Goal: Check status: Check status

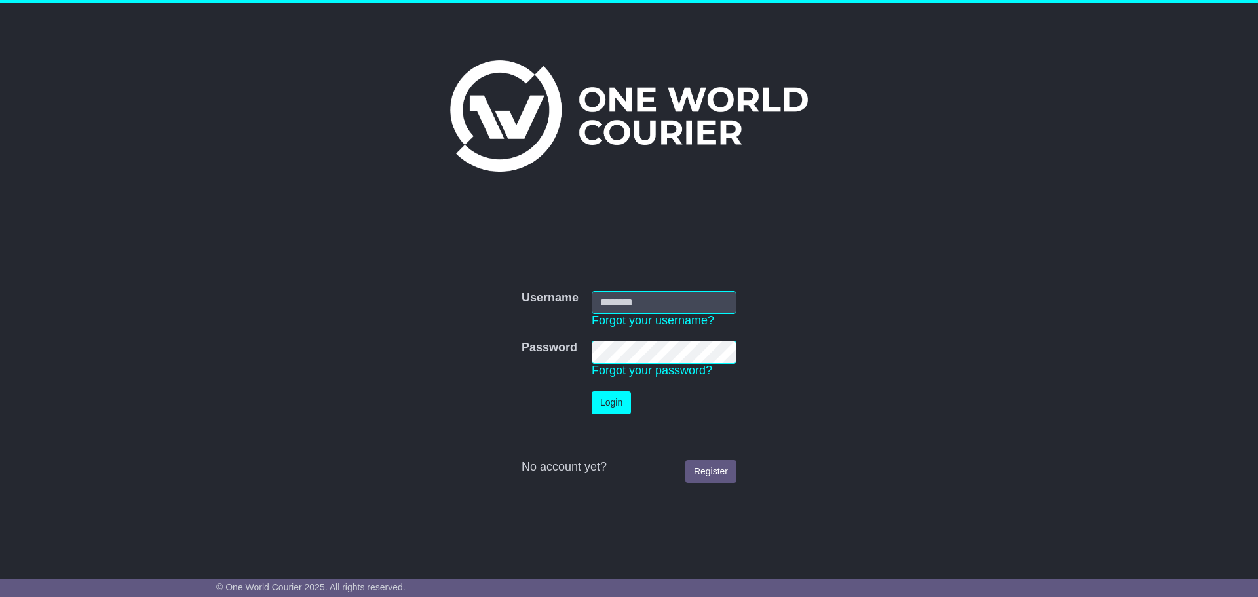
type input "**********"
click at [614, 392] on button "Login" at bounding box center [611, 402] width 39 height 23
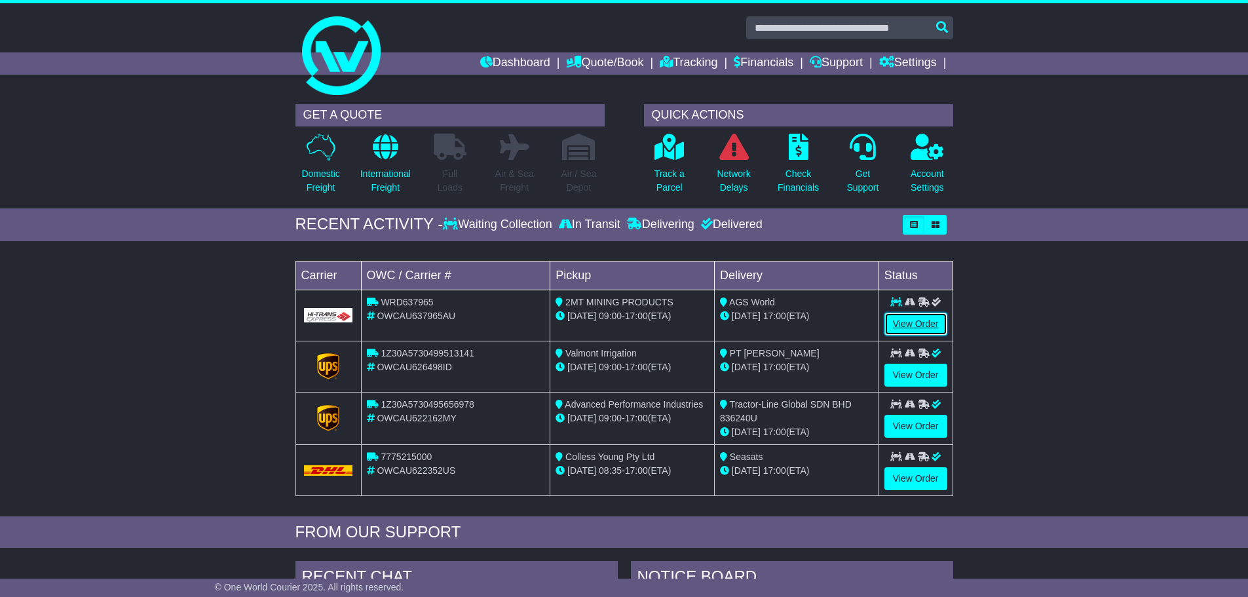
click at [909, 322] on link "View Order" at bounding box center [915, 323] width 63 height 23
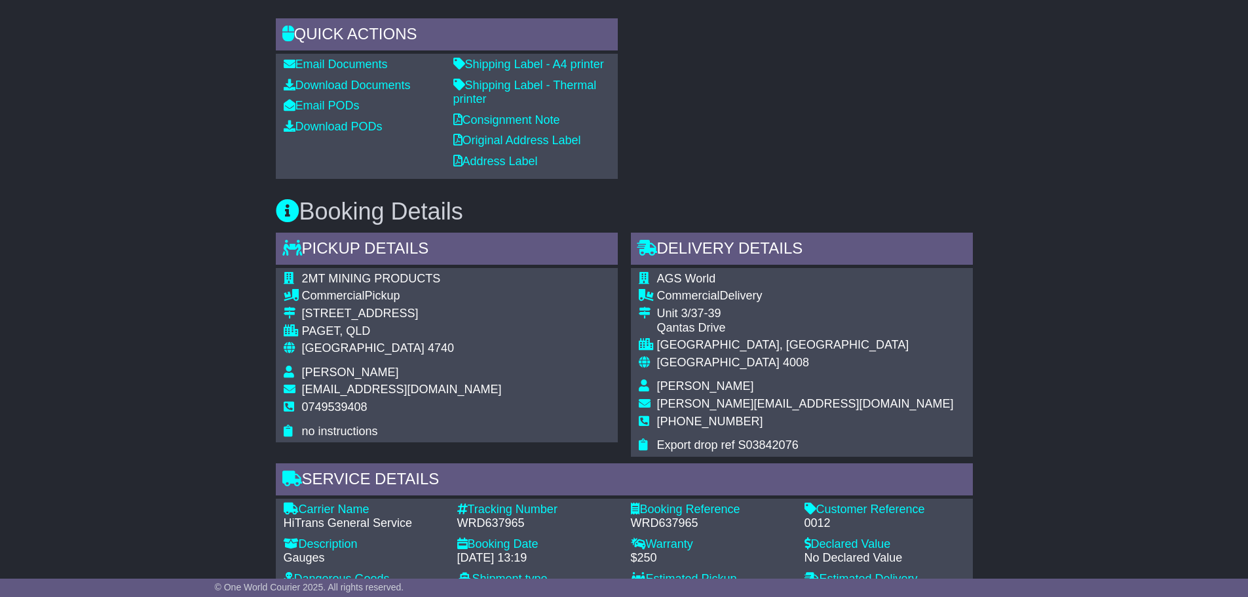
scroll to position [721, 0]
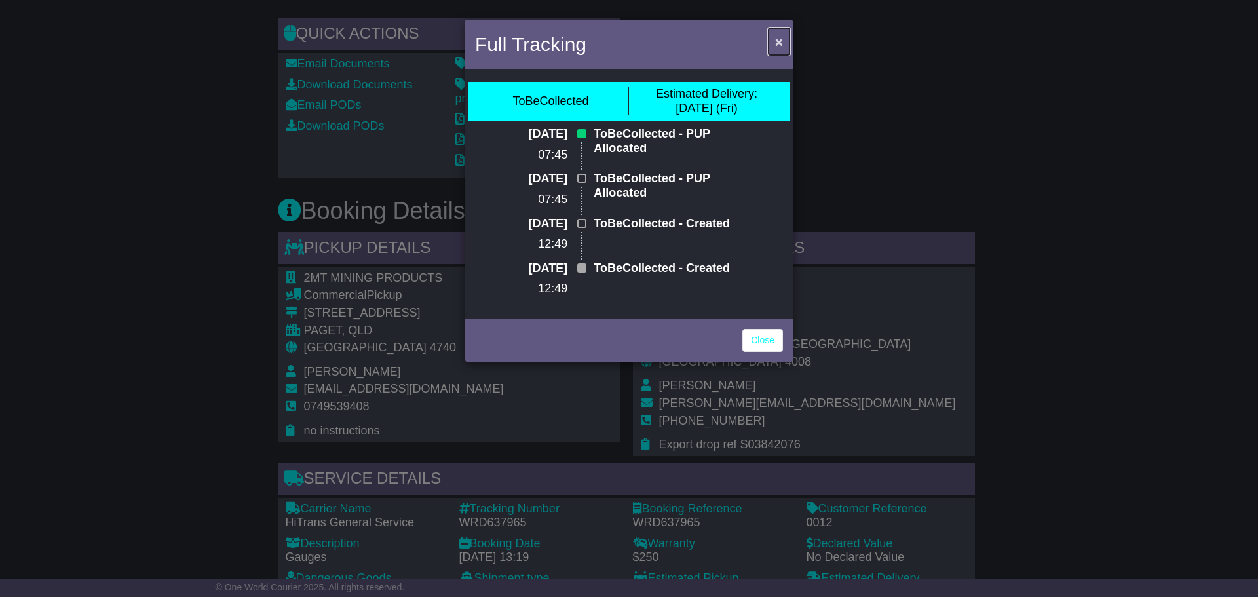
click at [775, 40] on span "×" at bounding box center [779, 41] width 8 height 15
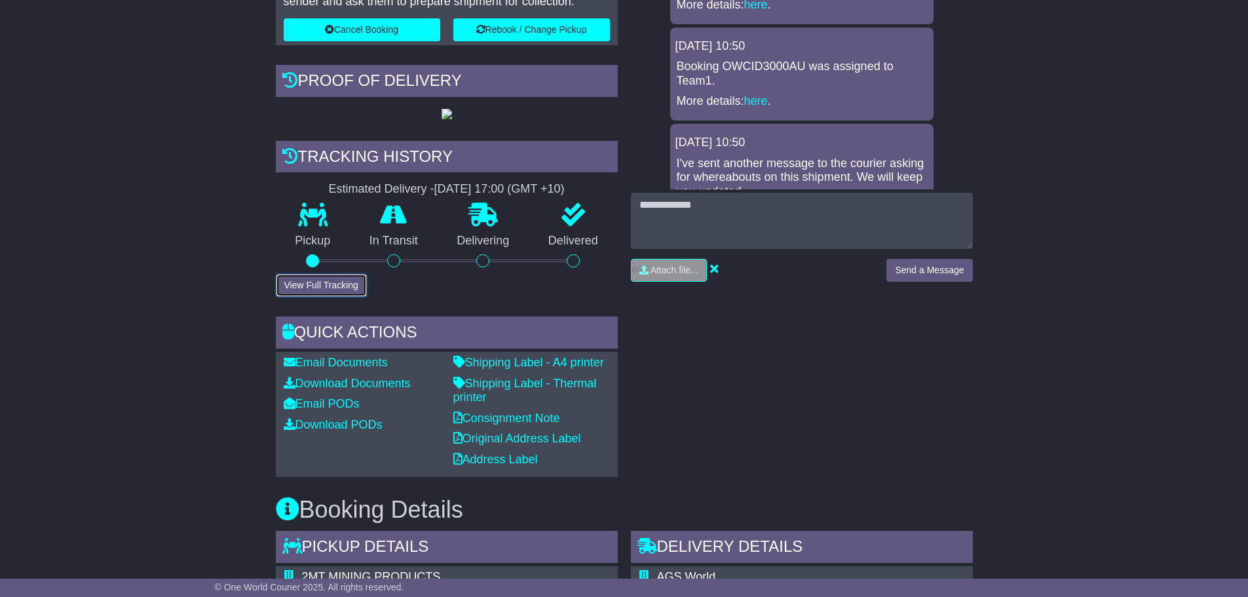
scroll to position [393, 0]
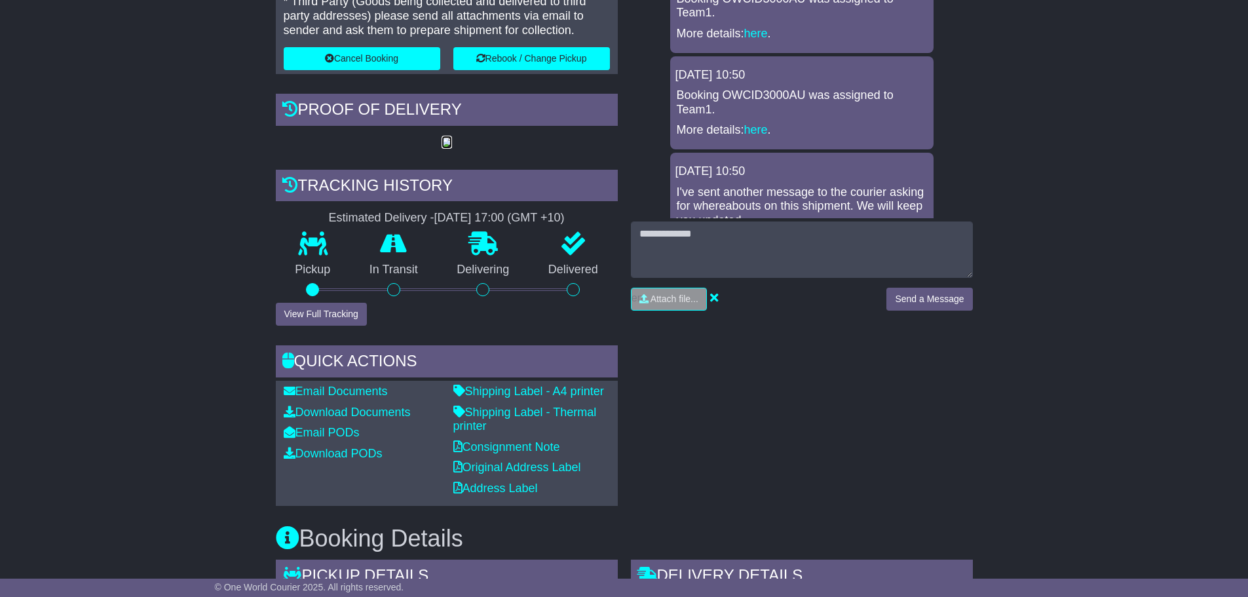
click at [452, 148] on img at bounding box center [447, 143] width 10 height 10
